Goal: Task Accomplishment & Management: Manage account settings

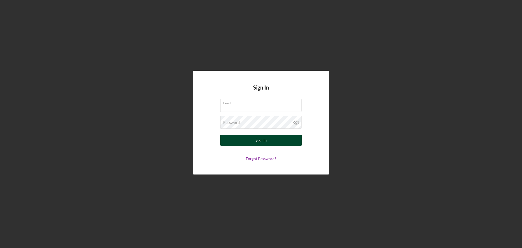
type input "[PERSON_NAME][EMAIL_ADDRESS][PERSON_NAME][DOMAIN_NAME]"
click at [260, 143] on div "Sign In" at bounding box center [261, 140] width 11 height 11
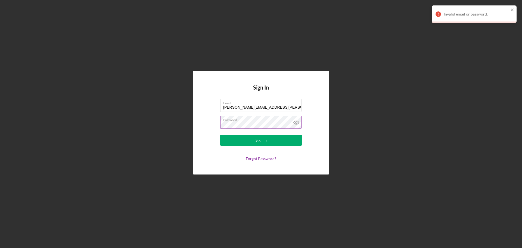
click at [295, 123] on icon at bounding box center [297, 123] width 14 height 14
click at [174, 132] on div "Sign In Email [PERSON_NAME][EMAIL_ADDRESS][PERSON_NAME][DOMAIN_NAME] Password S…" at bounding box center [261, 122] width 517 height 245
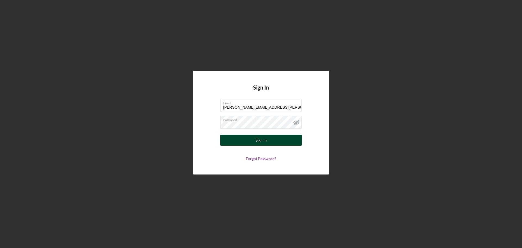
click at [230, 141] on button "Sign In" at bounding box center [261, 140] width 82 height 11
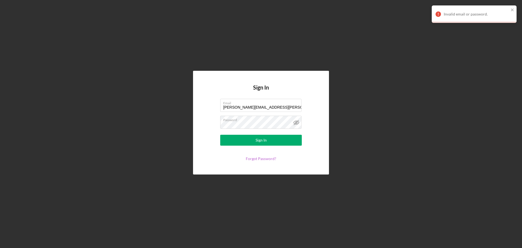
click at [260, 160] on link "Forgot Password?" at bounding box center [261, 158] width 30 height 5
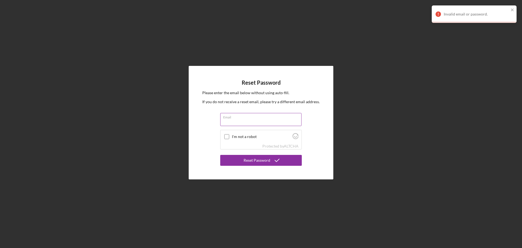
type input "[PERSON_NAME][EMAIL_ADDRESS][PERSON_NAME][DOMAIN_NAME]"
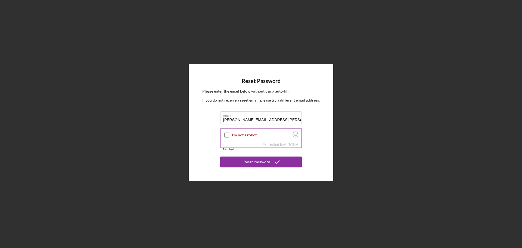
click at [226, 135] on input "I'm not a robot" at bounding box center [226, 134] width 5 height 5
checkbox input "true"
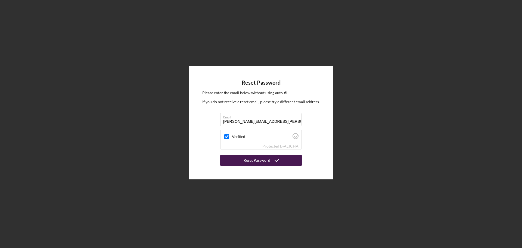
click at [252, 163] on div "Reset Password" at bounding box center [257, 160] width 27 height 11
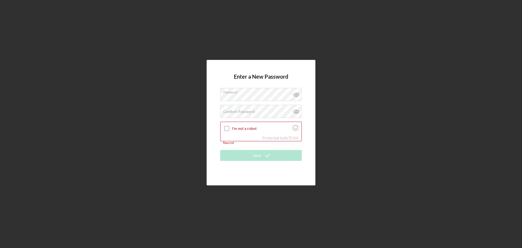
click at [213, 104] on div "Enter a New Password Password Confirm Password Passwords do not match. I'm not …" at bounding box center [261, 122] width 109 height 125
click at [248, 112] on label "Confirm Password" at bounding box center [239, 111] width 32 height 4
click at [227, 130] on input "I'm not a robot" at bounding box center [226, 128] width 5 height 5
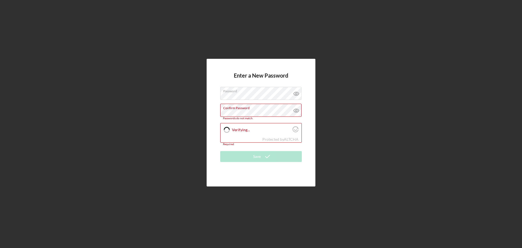
checkbox input "true"
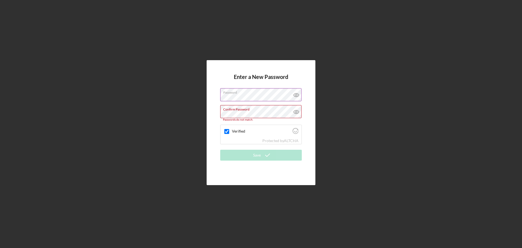
click at [299, 96] on icon at bounding box center [296, 95] width 5 height 4
click at [300, 110] on icon at bounding box center [297, 112] width 14 height 14
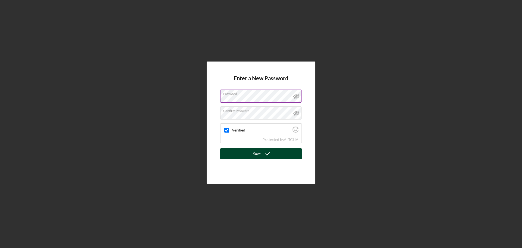
click at [254, 156] on div "Save" at bounding box center [257, 153] width 8 height 11
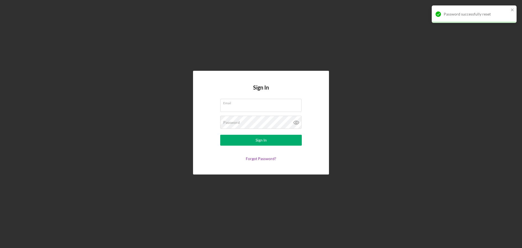
type input "[PERSON_NAME][EMAIL_ADDRESS][PERSON_NAME][DOMAIN_NAME]"
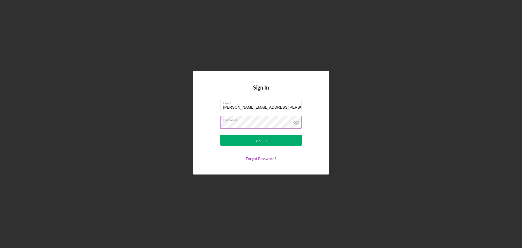
click at [297, 122] on icon at bounding box center [296, 123] width 2 height 2
click at [278, 137] on button "Sign In" at bounding box center [261, 140] width 82 height 11
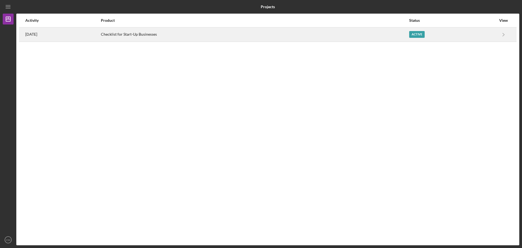
click at [418, 36] on div "Active" at bounding box center [417, 34] width 16 height 7
